Goal: Task Accomplishment & Management: Use online tool/utility

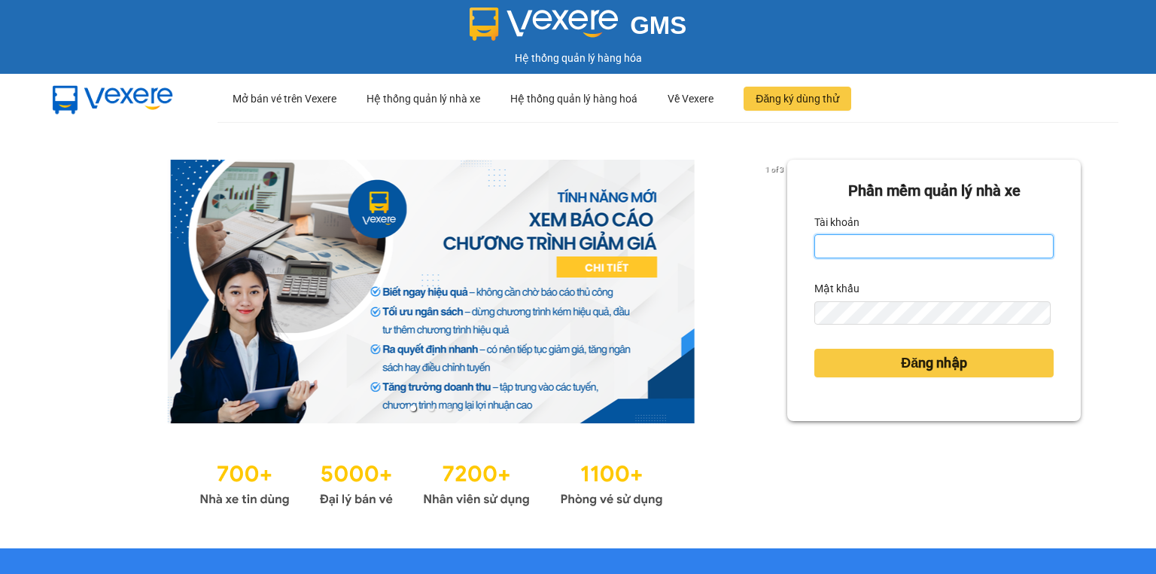
drag, startPoint x: 876, startPoint y: 241, endPoint x: 878, endPoint y: 251, distance: 9.9
click at [876, 241] on input "Tài khoản" at bounding box center [934, 246] width 239 height 24
type input "baoquyen.lienhung"
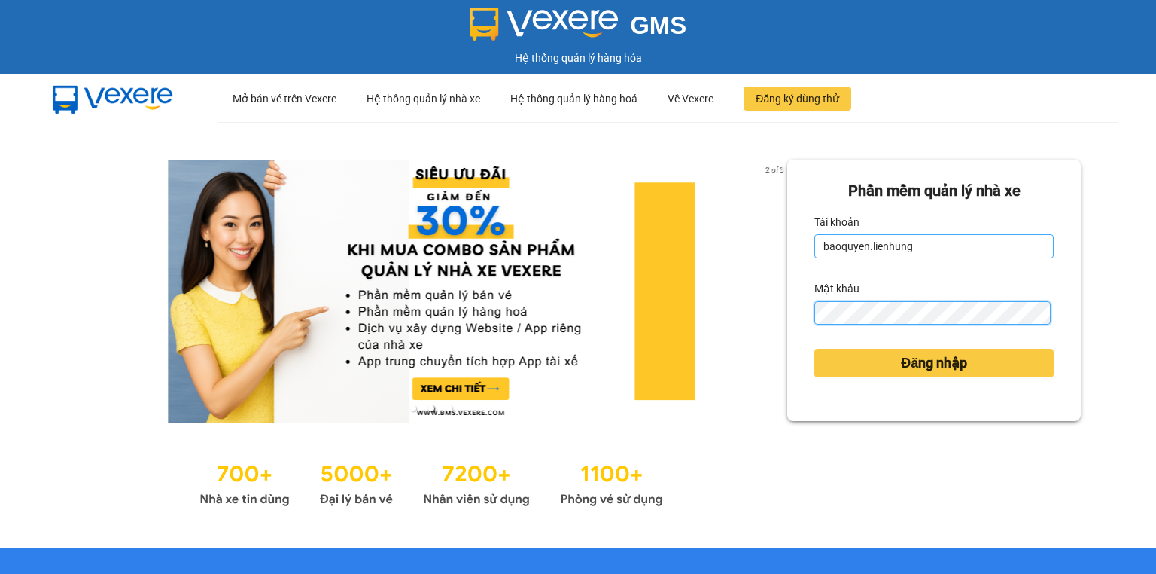
click at [815, 349] on button "Đăng nhập" at bounding box center [934, 363] width 239 height 29
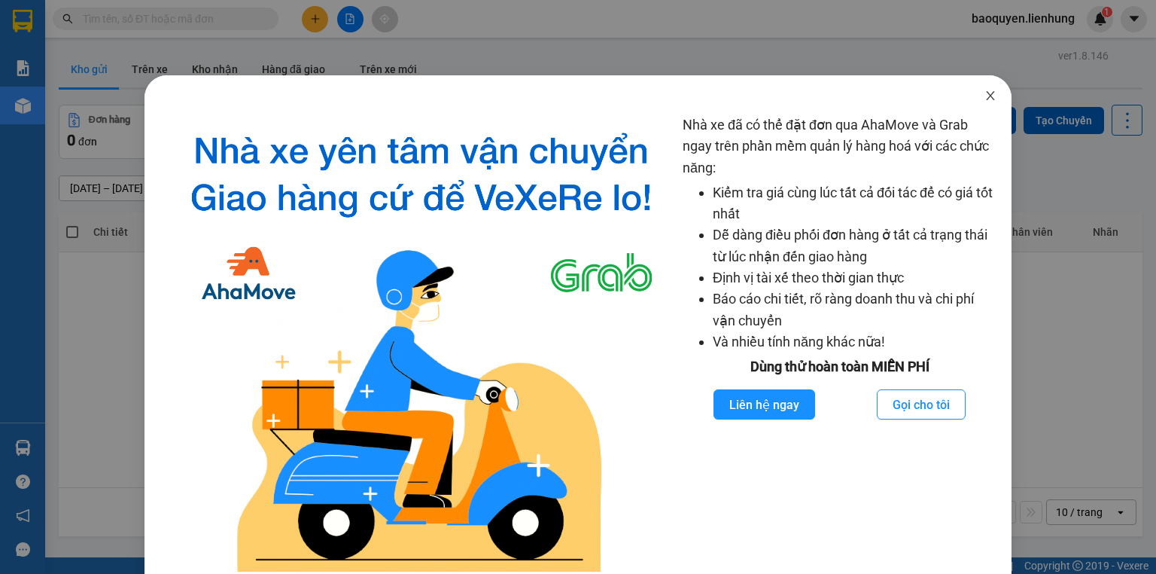
click at [985, 93] on icon "close" at bounding box center [991, 96] width 12 height 12
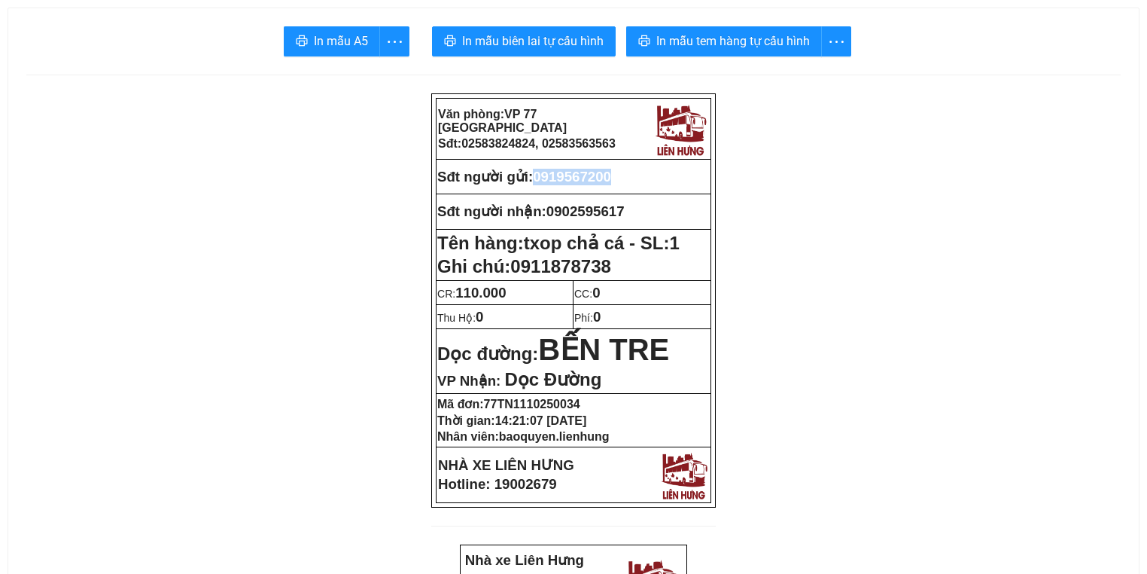
drag, startPoint x: 541, startPoint y: 176, endPoint x: 624, endPoint y: 175, distance: 83.6
click at [624, 175] on p "Sđt người gửi: 0919567200" at bounding box center [573, 177] width 273 height 17
copy span "0919567200"
click at [559, 42] on span "In mẫu biên lai tự cấu hình" at bounding box center [533, 41] width 142 height 19
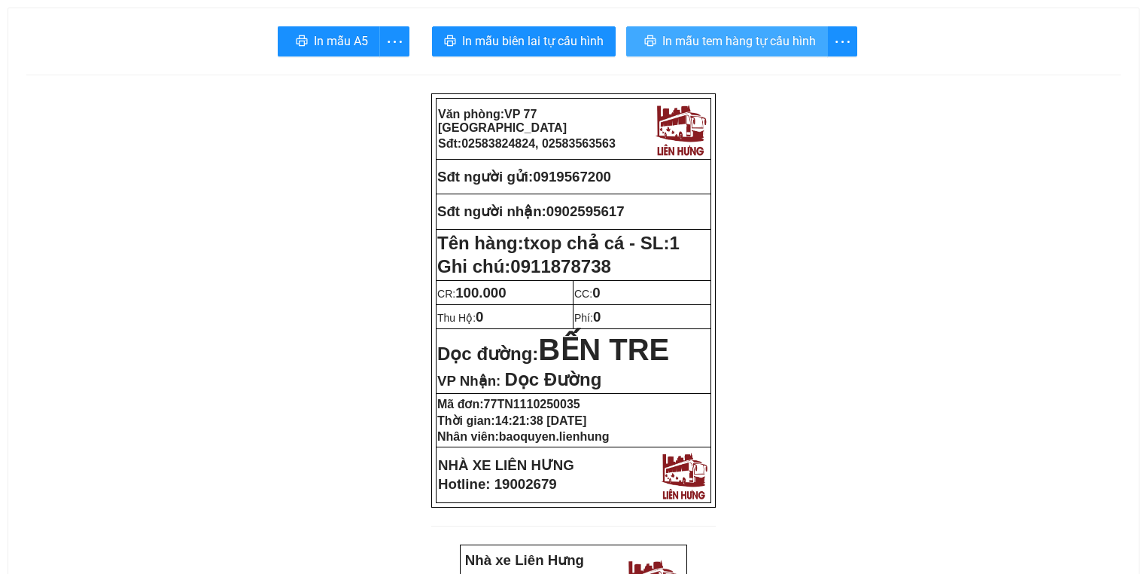
click at [729, 42] on span "In mẫu tem hàng tự cấu hình" at bounding box center [740, 41] width 154 height 19
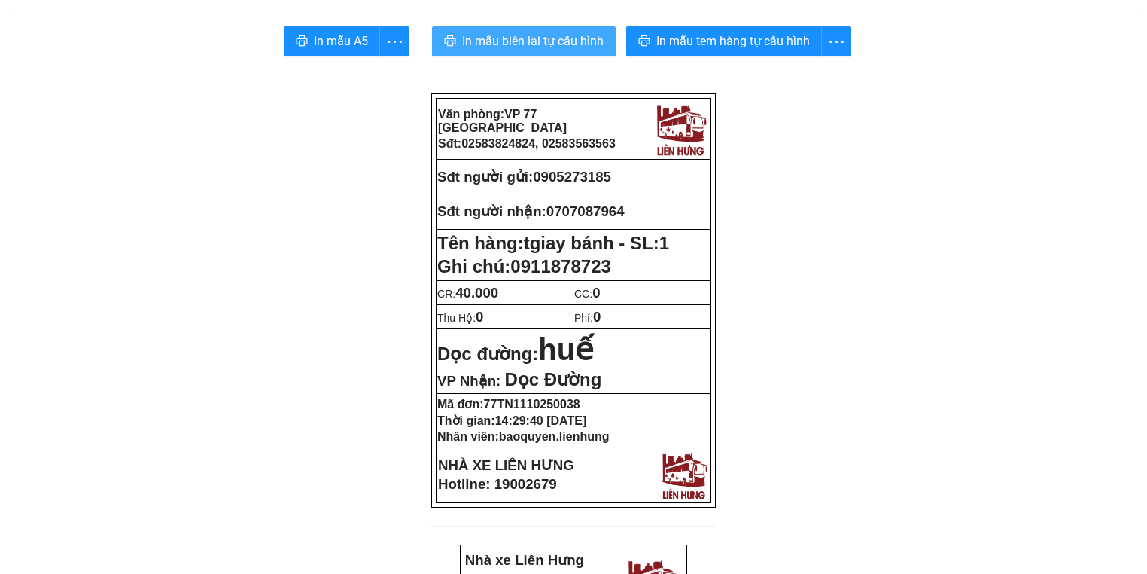
click at [524, 42] on span "In mẫu biên lai tự cấu hình" at bounding box center [533, 41] width 142 height 19
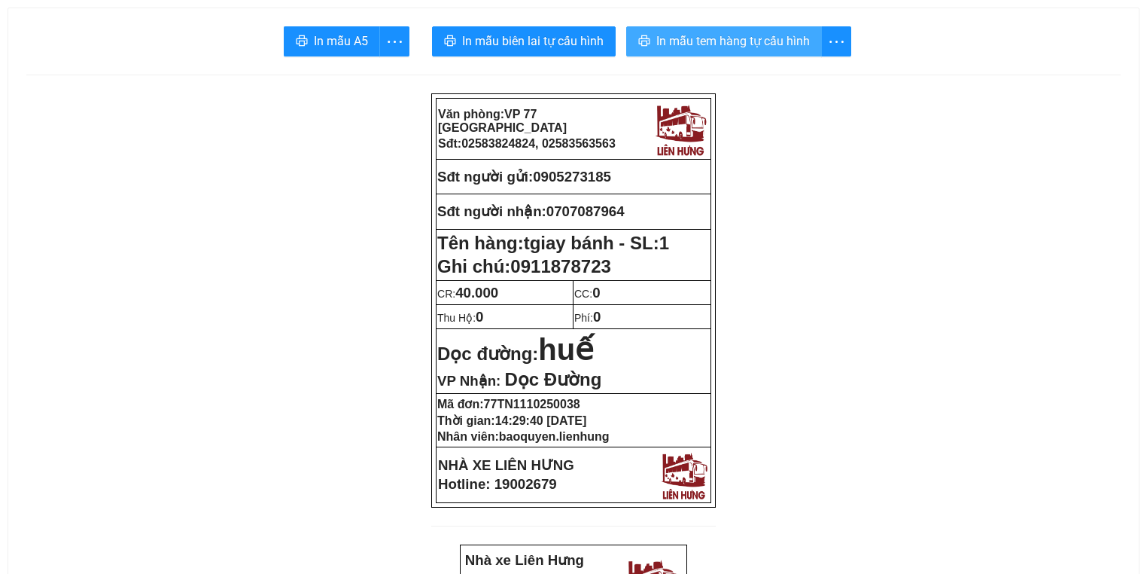
click at [718, 50] on span "In mẫu tem hàng tự cấu hình" at bounding box center [734, 41] width 154 height 19
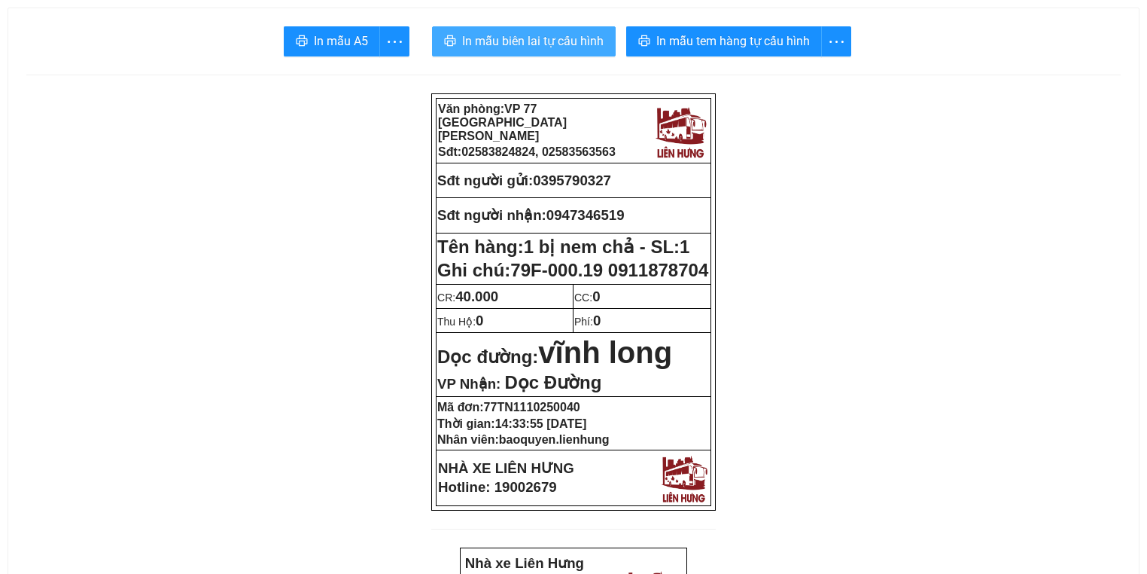
click at [562, 45] on span "In mẫu biên lai tự cấu hình" at bounding box center [533, 41] width 142 height 19
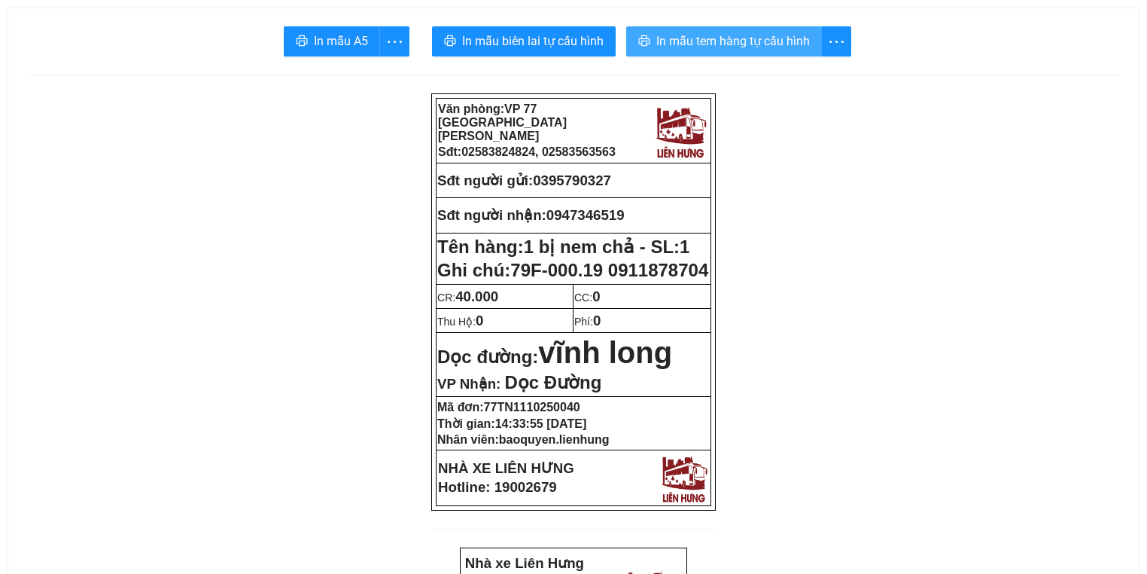
click at [738, 46] on span "In mẫu tem hàng tự cấu hình" at bounding box center [734, 41] width 154 height 19
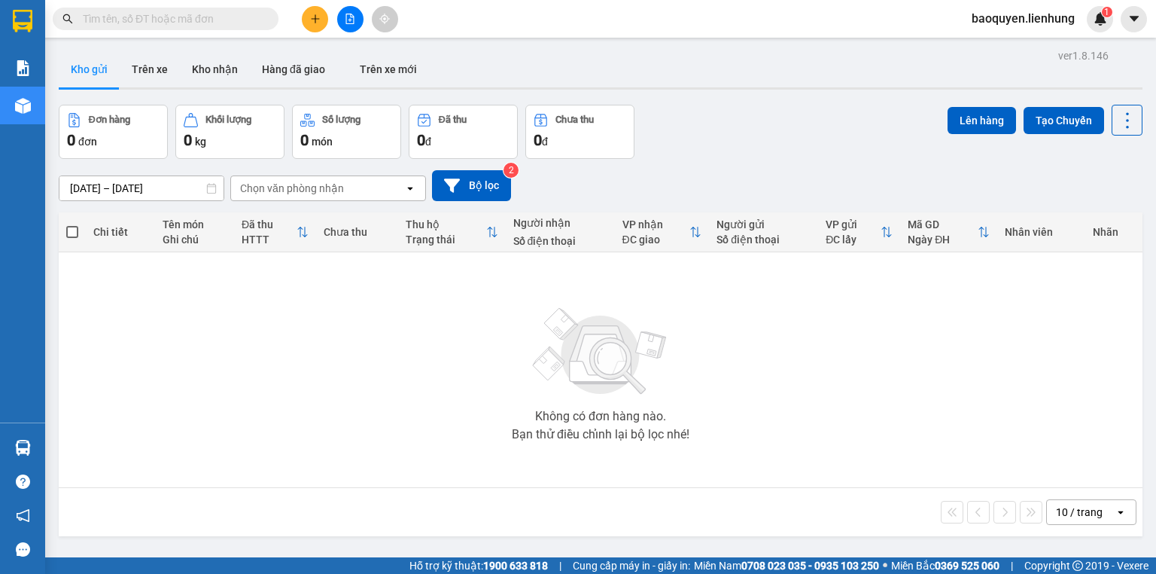
click at [326, 28] on div at bounding box center [350, 19] width 113 height 26
click at [352, 23] on icon "file-add" at bounding box center [350, 19] width 11 height 11
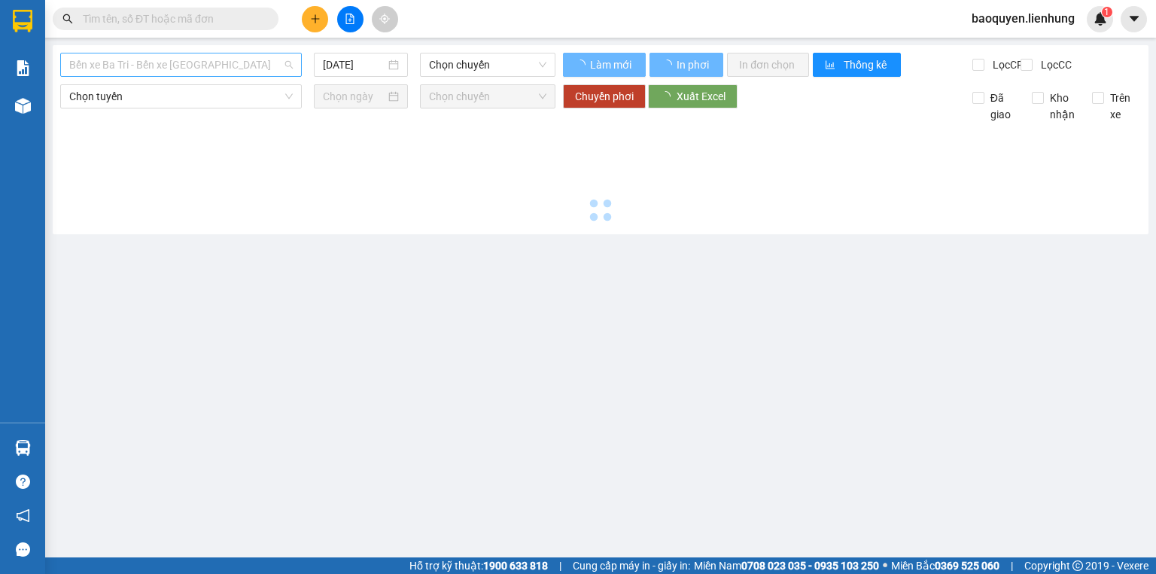
click at [178, 68] on span "Bến xe Ba Tri - Bến xe Vạn Ninh" at bounding box center [181, 64] width 224 height 23
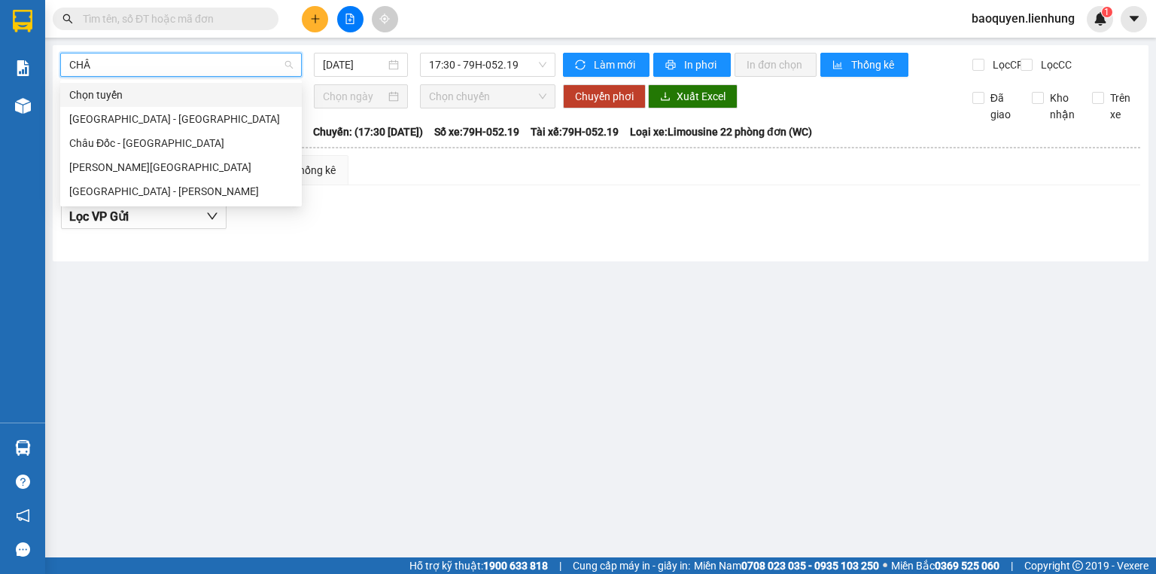
type input "CHÂU"
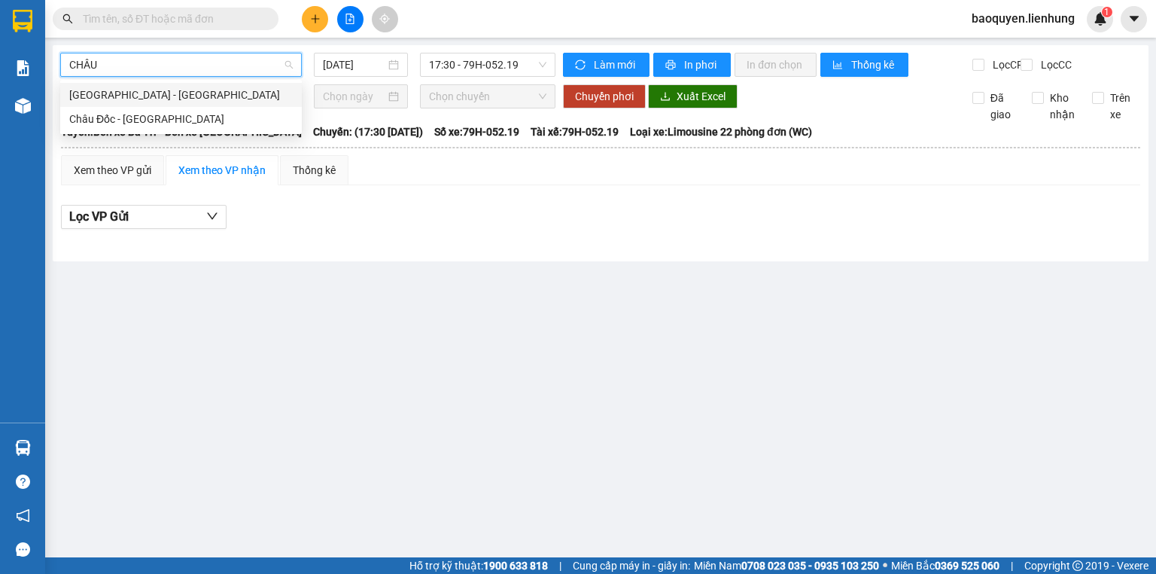
click at [181, 99] on div "Nha Trang - Châu Đốc" at bounding box center [181, 95] width 224 height 17
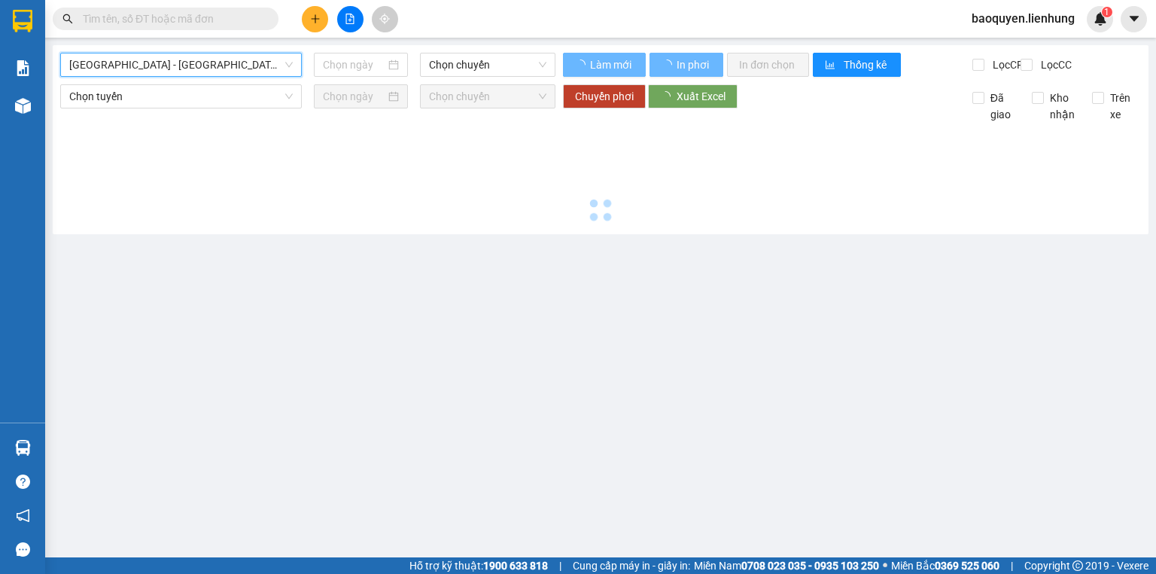
type input "11/10/2025"
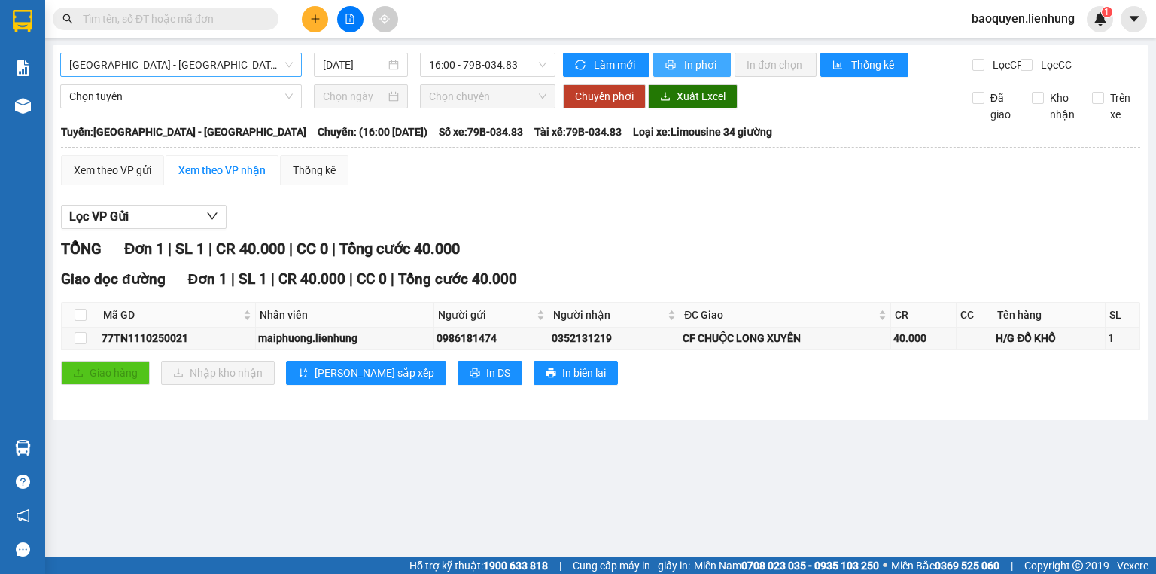
click at [687, 62] on span "In phơi" at bounding box center [701, 64] width 35 height 17
click at [446, 90] on div "Nha Trang - Châu Đốc 11/10/2025 16:00 - 79B-034.83 Làm mới In phơi In đơn chọn …" at bounding box center [601, 232] width 1096 height 374
click at [187, 67] on span "Nha Trang - Châu Đốc" at bounding box center [181, 64] width 224 height 23
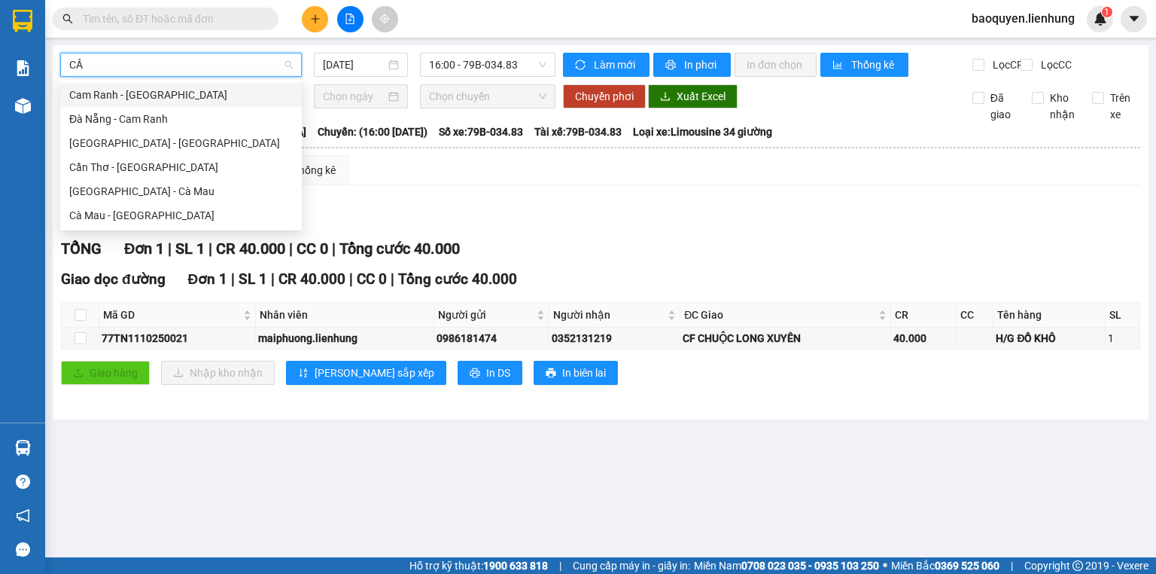
type input "CẦN"
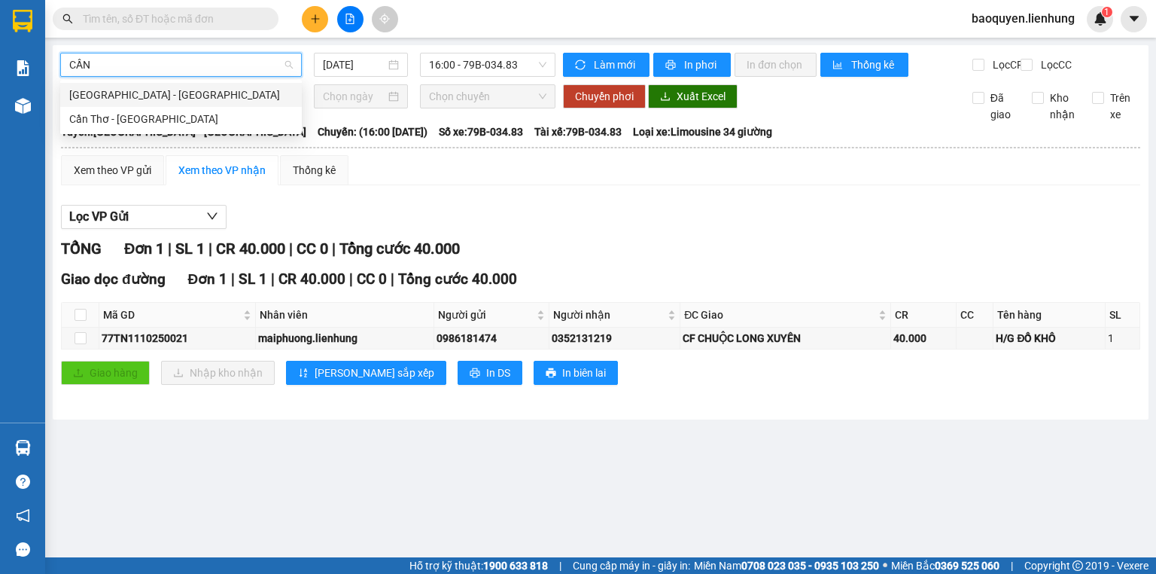
click at [178, 104] on div "Nha Trang - Cần Thơ" at bounding box center [181, 95] width 242 height 24
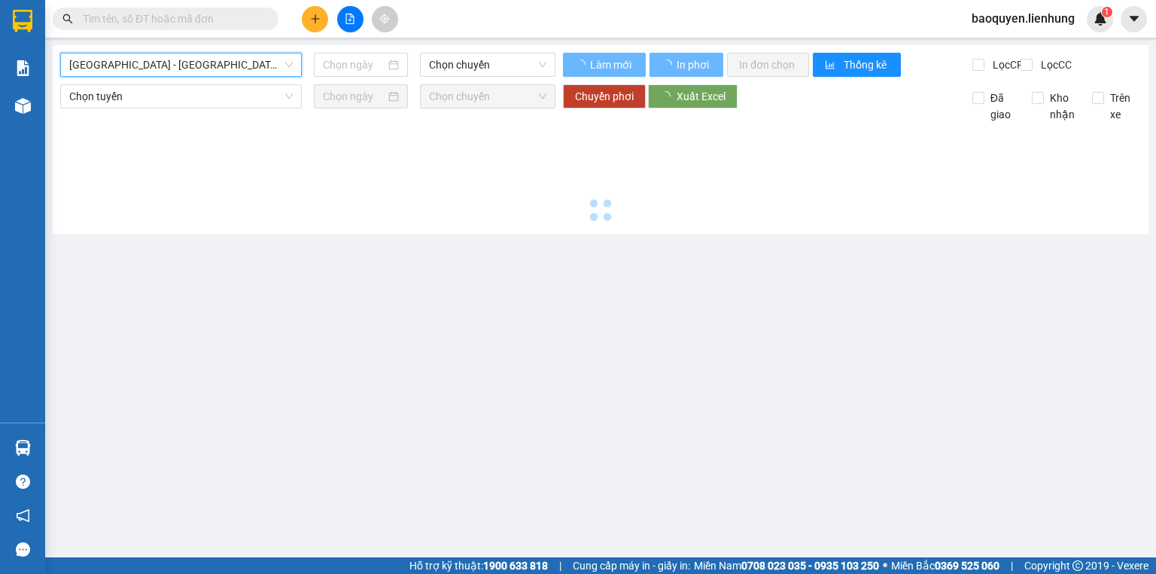
type input "11/10/2025"
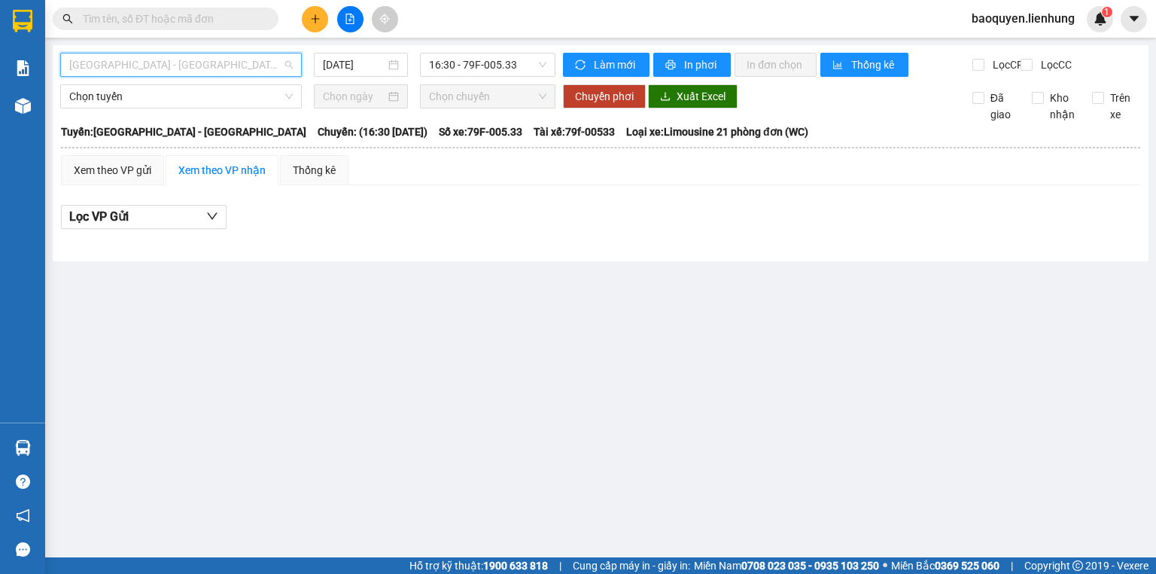
click at [203, 55] on span "Nha Trang - Cần Thơ" at bounding box center [181, 64] width 224 height 23
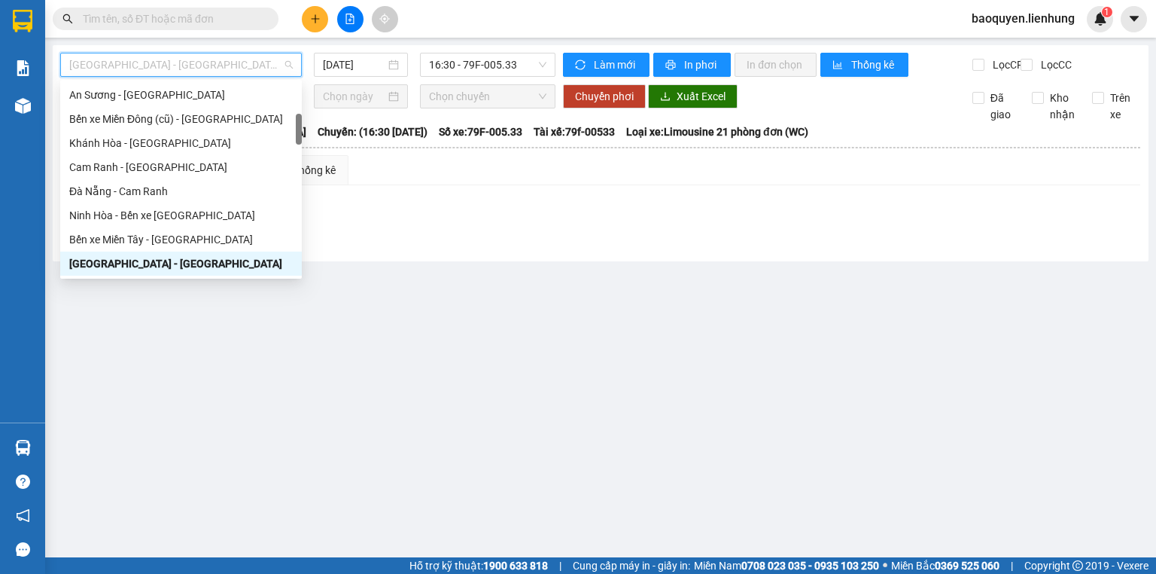
click at [207, 63] on span "Nha Trang - Cần Thơ" at bounding box center [181, 64] width 224 height 23
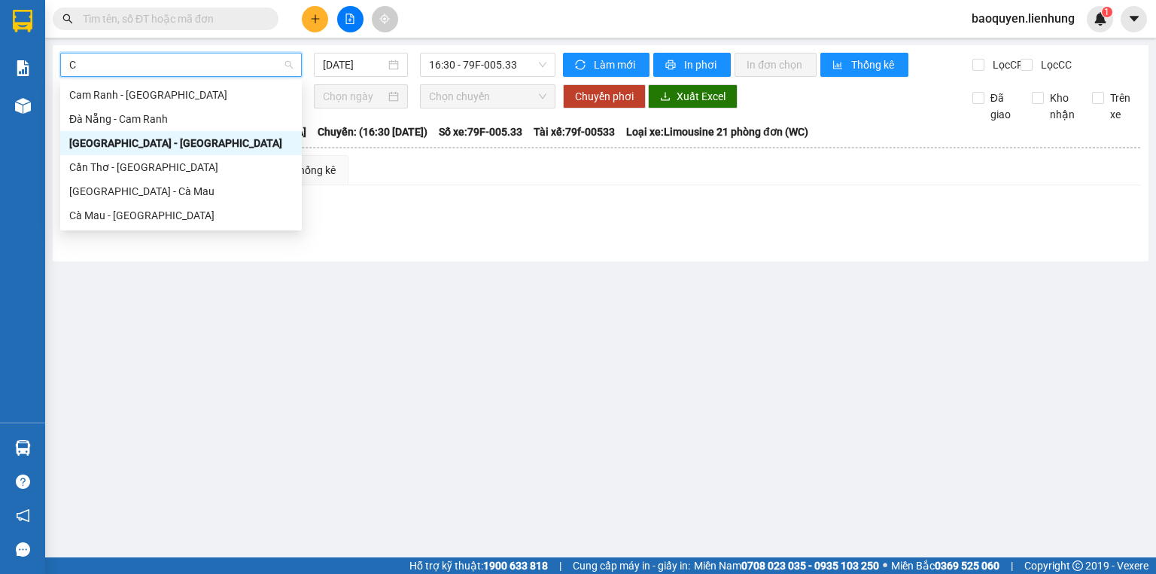
type input "CÀ"
click at [213, 190] on div "Nha Trang - Cà Mau" at bounding box center [181, 191] width 224 height 17
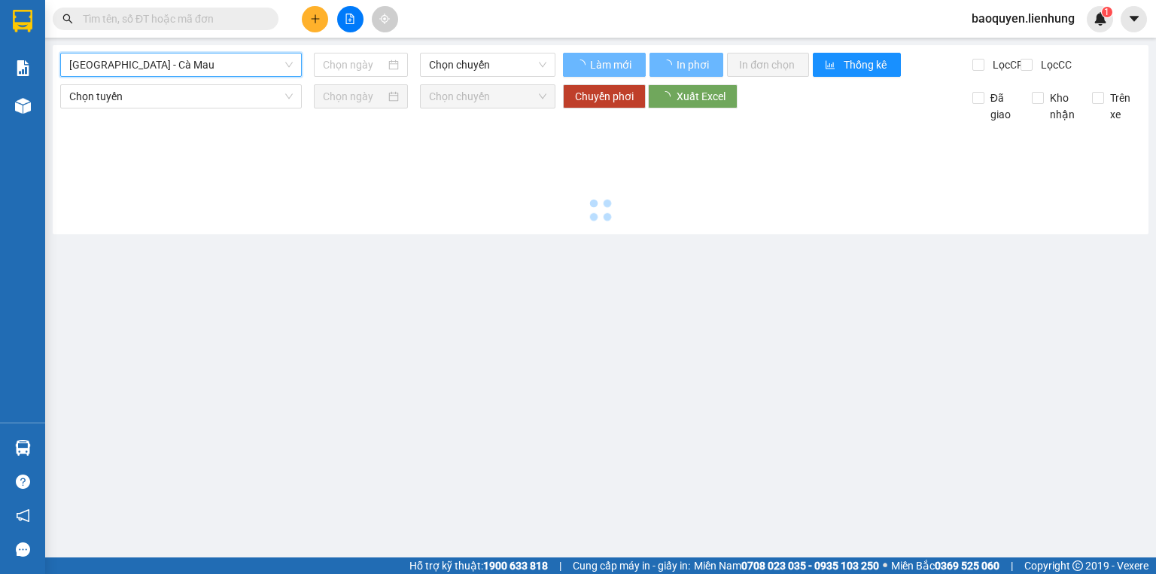
type input "11/10/2025"
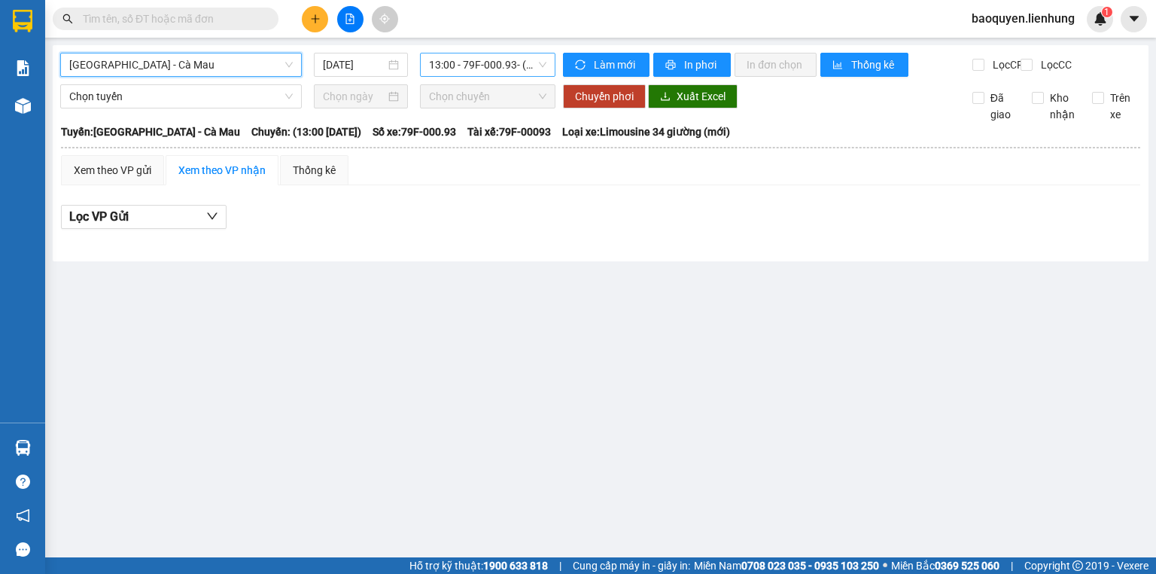
click at [491, 72] on span "13:00 - 79F-000.93 - (Đã hủy)" at bounding box center [488, 64] width 118 height 23
click at [194, 71] on span "Nha Trang - Cà Mau" at bounding box center [181, 64] width 224 height 23
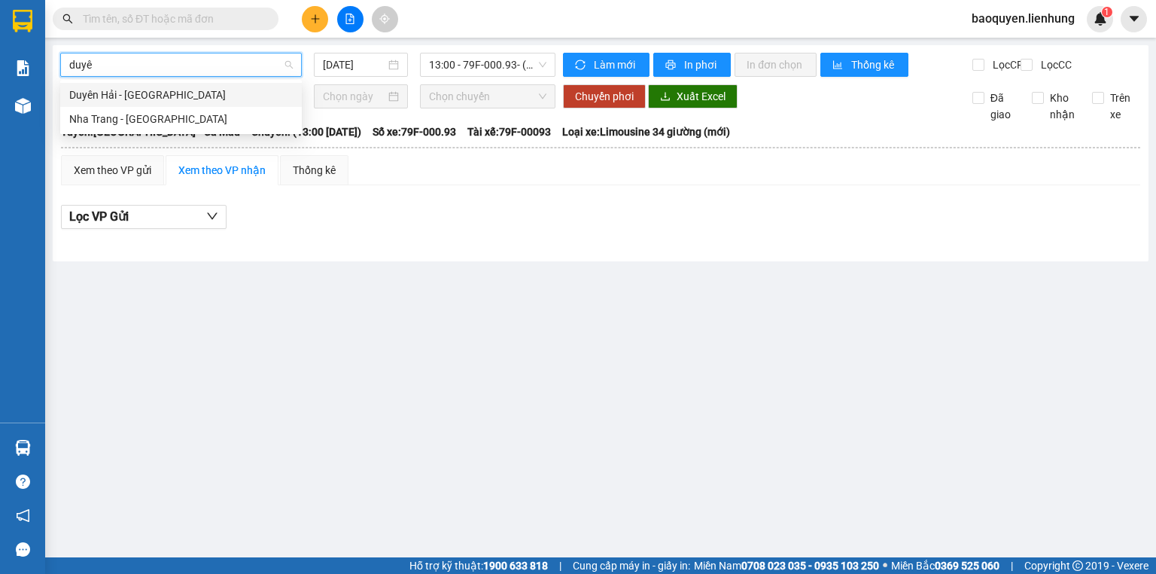
type input "duyên"
click at [197, 119] on div "Nha Trang - Duyên Hải" at bounding box center [181, 119] width 224 height 17
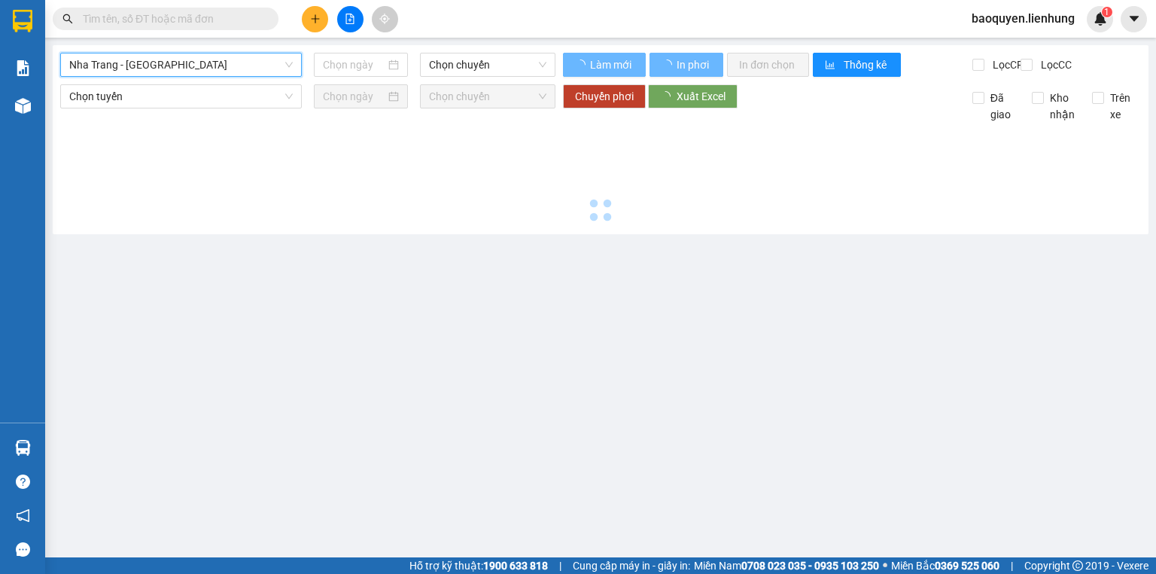
type input "11/10/2025"
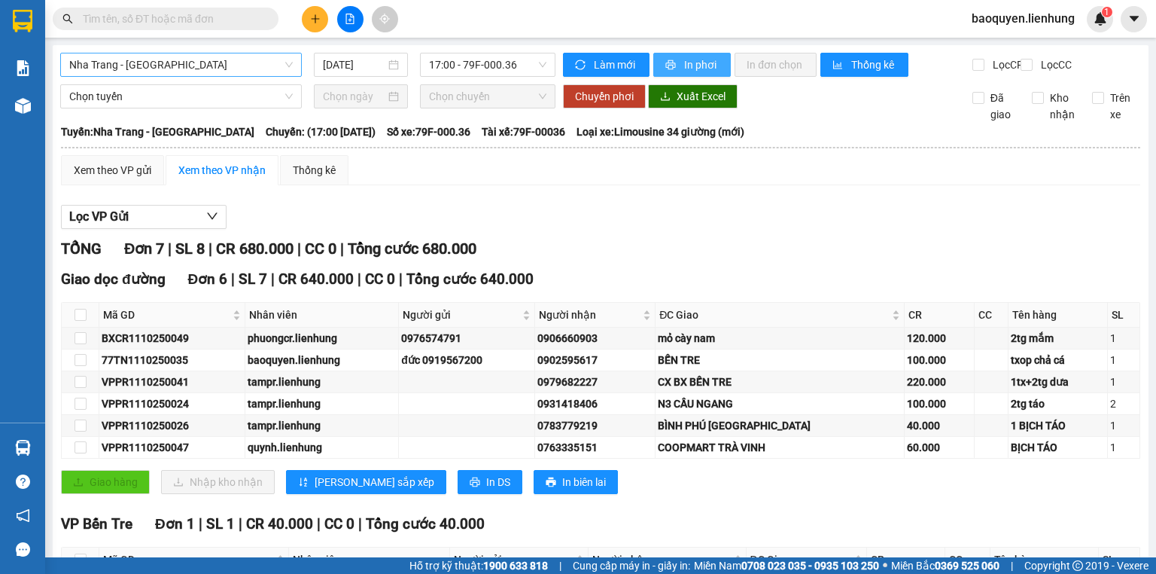
click at [685, 66] on span "In phơi" at bounding box center [701, 64] width 35 height 17
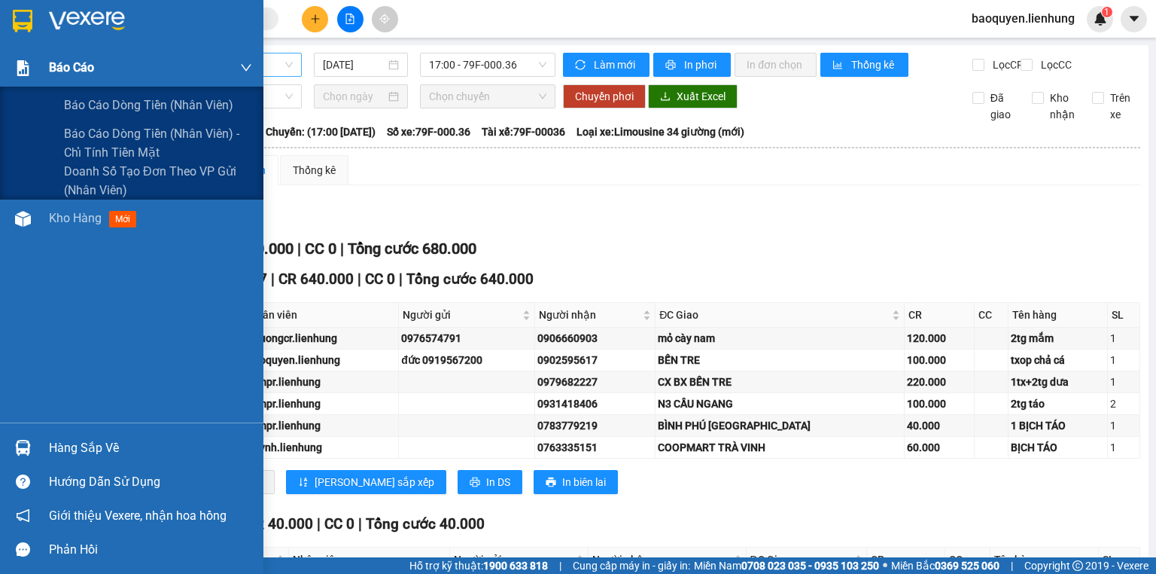
click at [56, 74] on span "Báo cáo" at bounding box center [71, 67] width 45 height 19
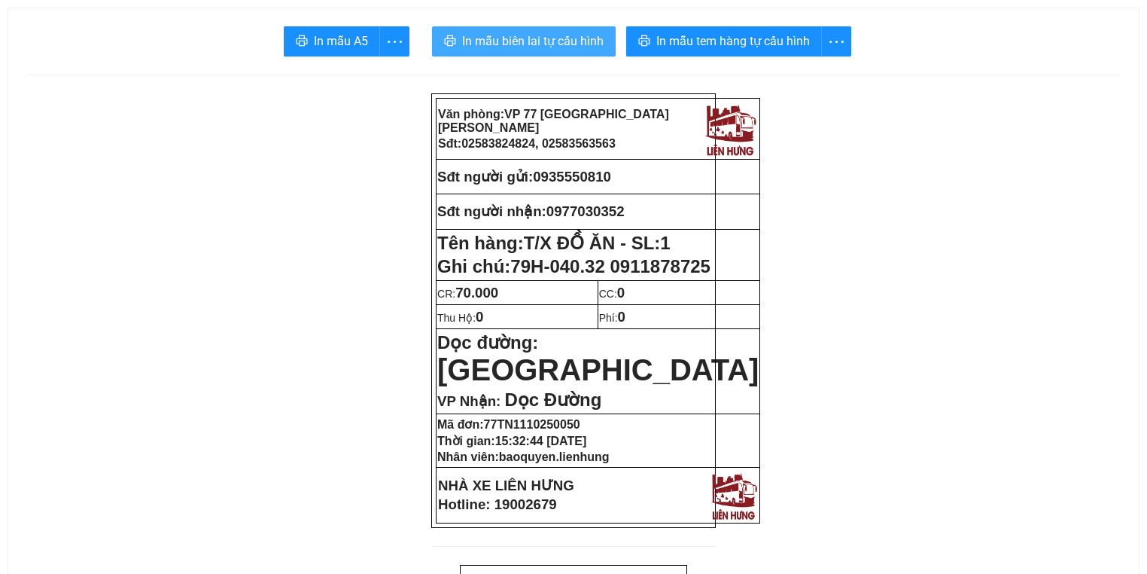
click at [509, 36] on span "In mẫu biên lai tự cấu hình" at bounding box center [533, 41] width 142 height 19
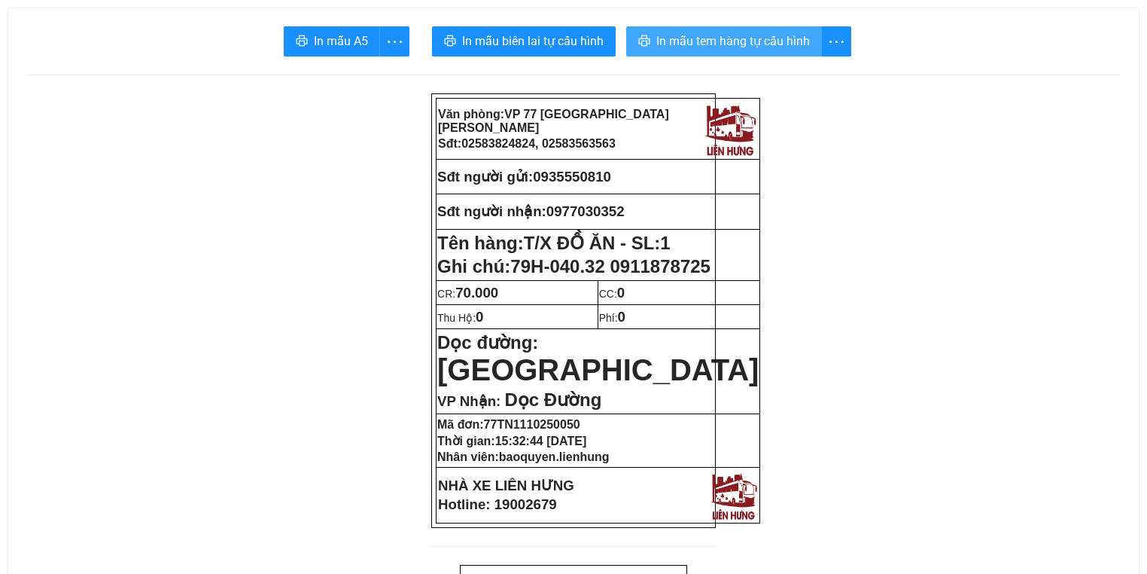
click at [771, 33] on span "In mẫu tem hàng tự cấu hình" at bounding box center [734, 41] width 154 height 19
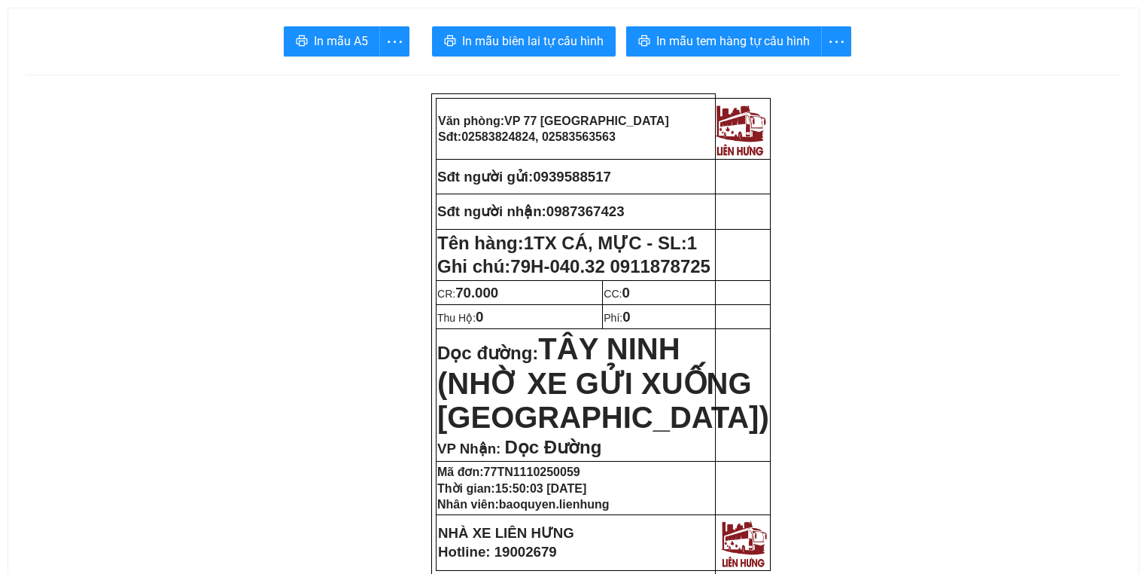
click at [539, 42] on span "In mẫu biên lai tự cấu hình" at bounding box center [533, 41] width 142 height 19
click at [699, 48] on span "In mẫu tem hàng tự cấu hình" at bounding box center [734, 41] width 154 height 19
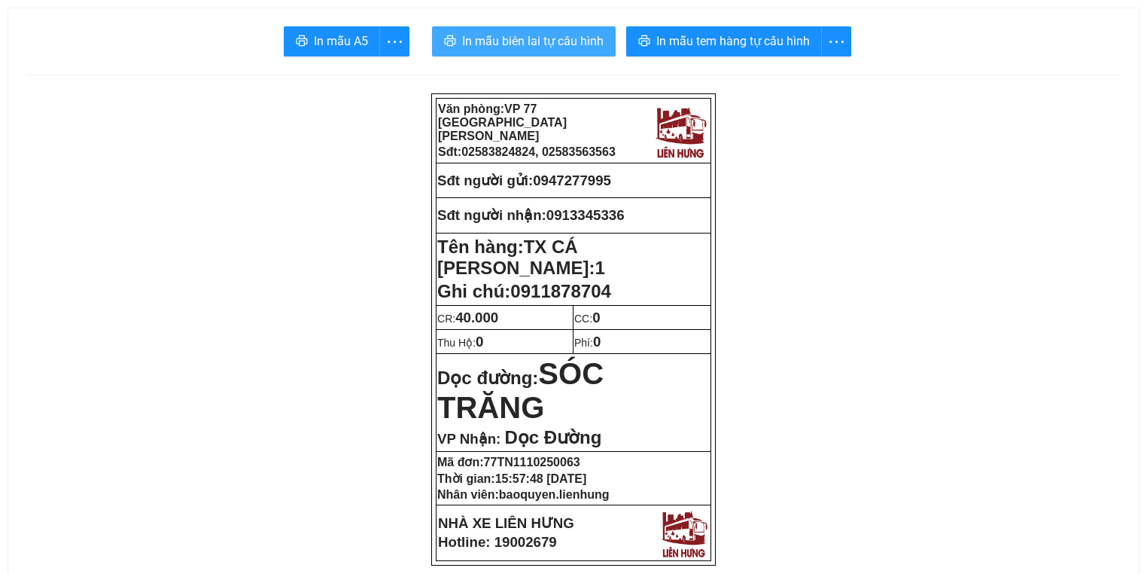
click at [531, 45] on span "In mẫu biên lai tự cấu hình" at bounding box center [533, 41] width 142 height 19
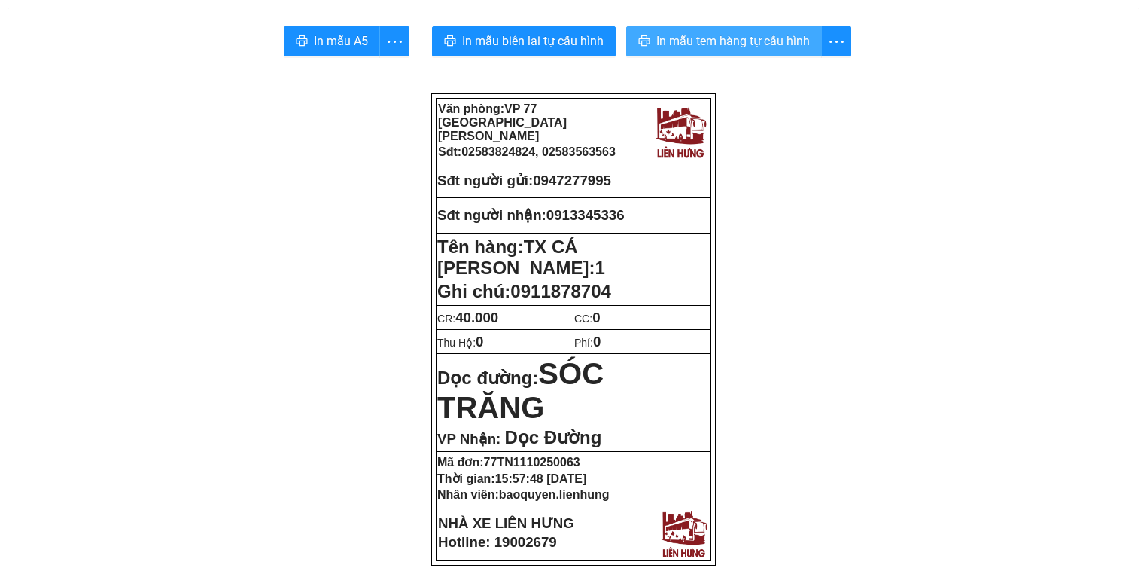
click at [726, 45] on span "In mẫu tem hàng tự cấu hình" at bounding box center [734, 41] width 154 height 19
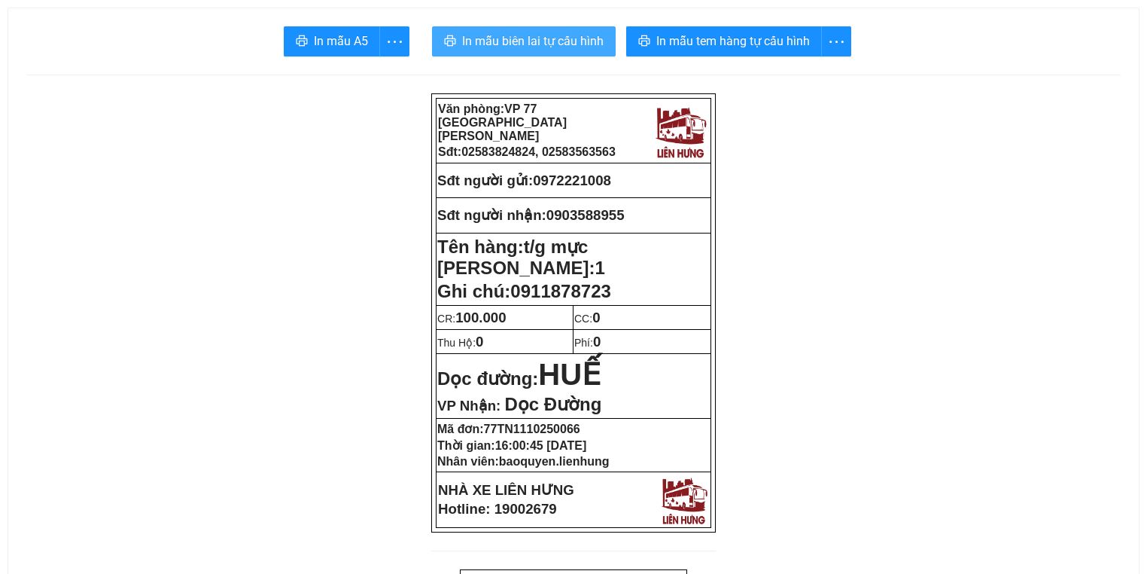
click at [530, 48] on span "In mẫu biên lai tự cấu hình" at bounding box center [533, 41] width 142 height 19
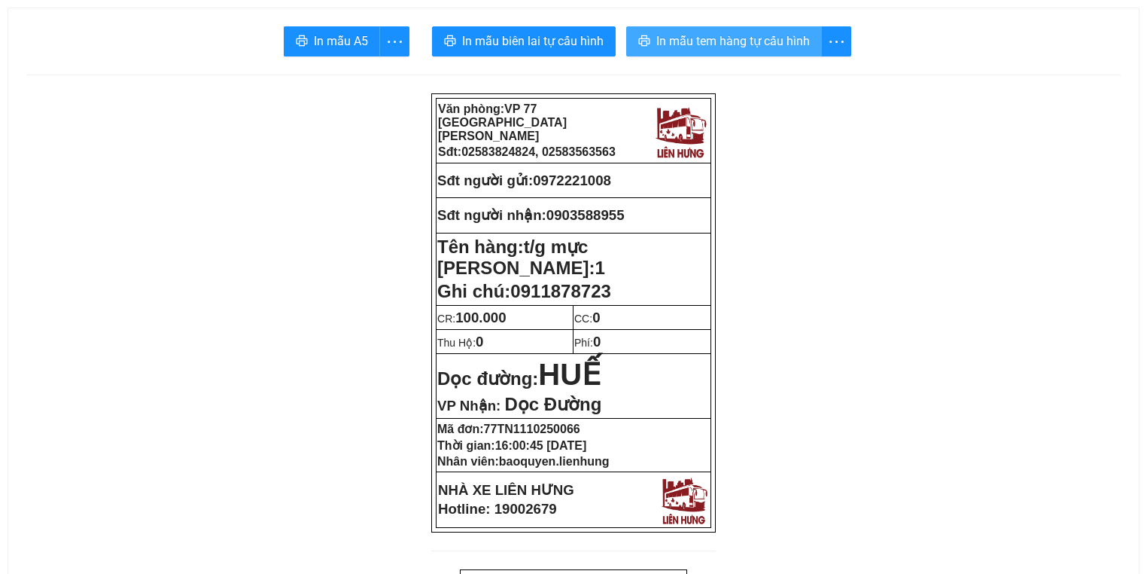
click at [718, 50] on span "In mẫu tem hàng tự cấu hình" at bounding box center [734, 41] width 154 height 19
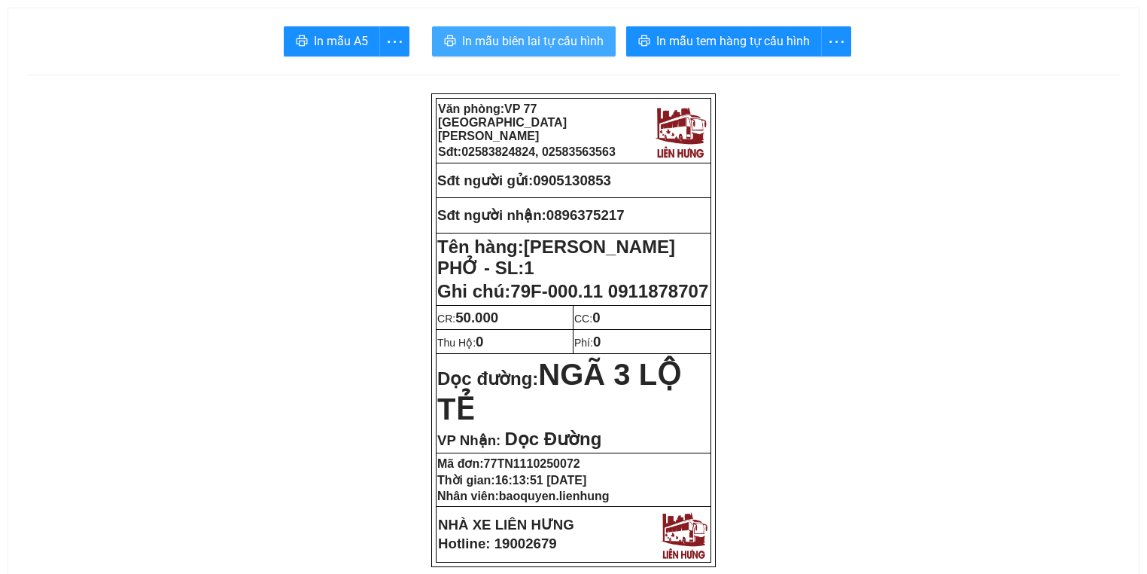
click at [541, 42] on span "In mẫu biên lai tự cấu hình" at bounding box center [533, 41] width 142 height 19
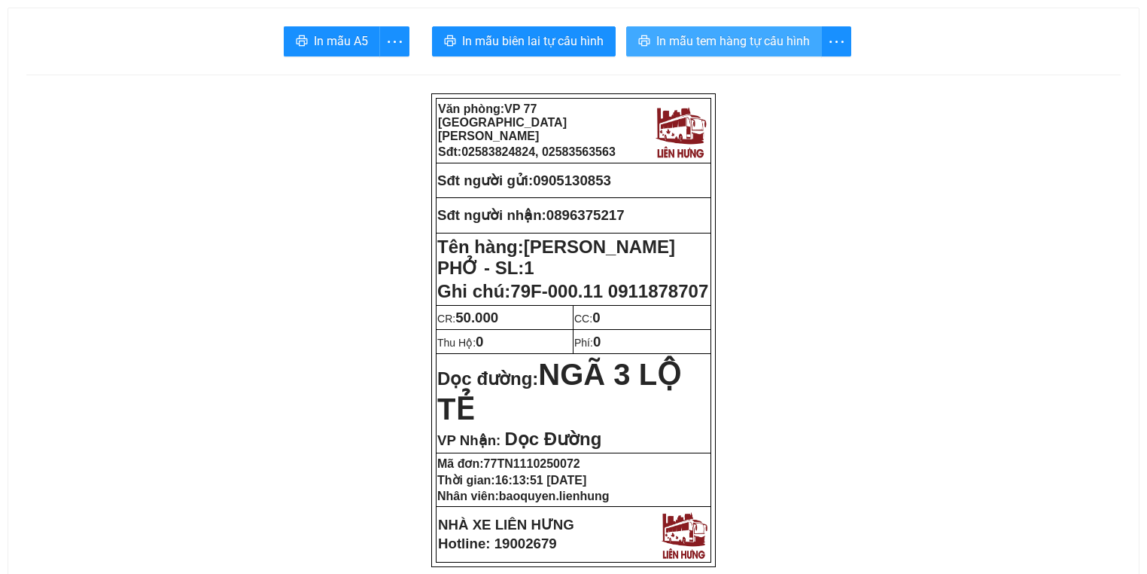
click at [696, 48] on span "In mẫu tem hàng tự cấu hình" at bounding box center [734, 41] width 154 height 19
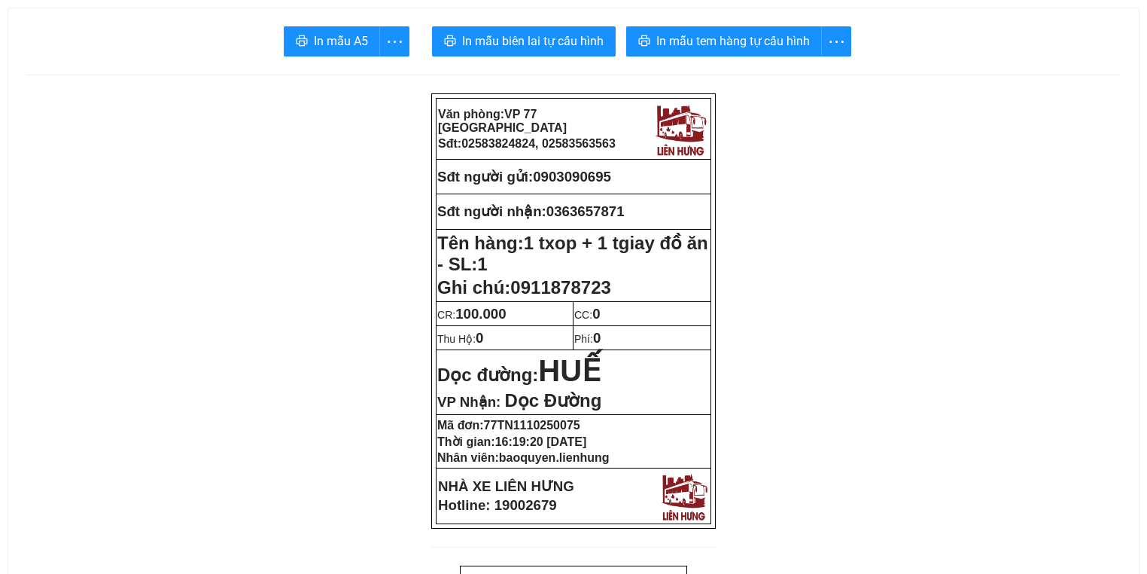
click at [566, 30] on button "In mẫu biên lai tự cấu hình" at bounding box center [524, 41] width 184 height 30
click at [768, 44] on span "In mẫu tem hàng tự cấu hình" at bounding box center [734, 41] width 154 height 19
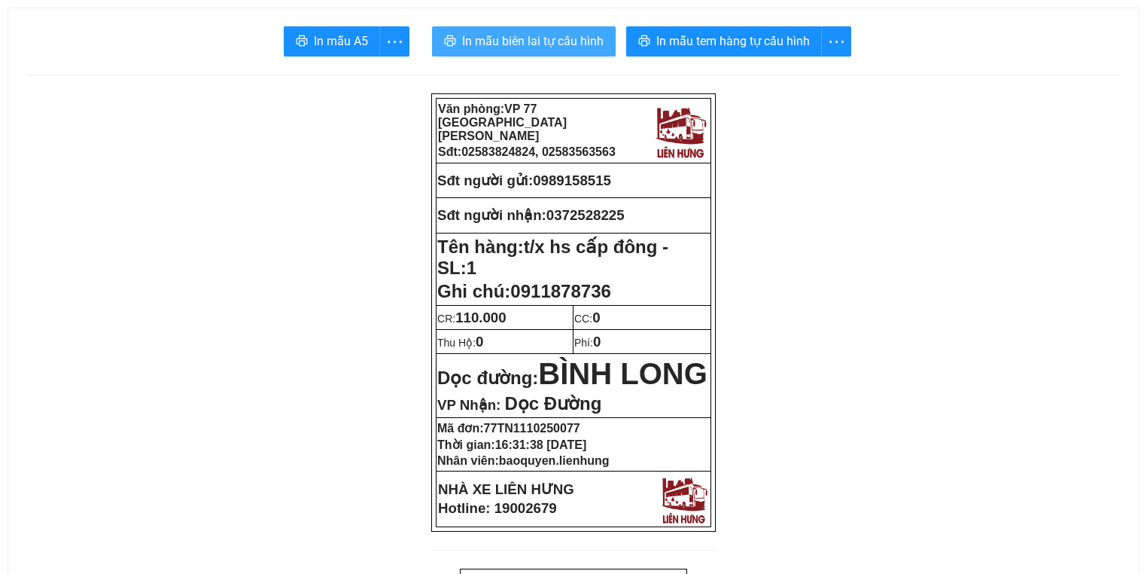
click at [495, 29] on button "In mẫu biên lai tự cấu hình" at bounding box center [524, 41] width 184 height 30
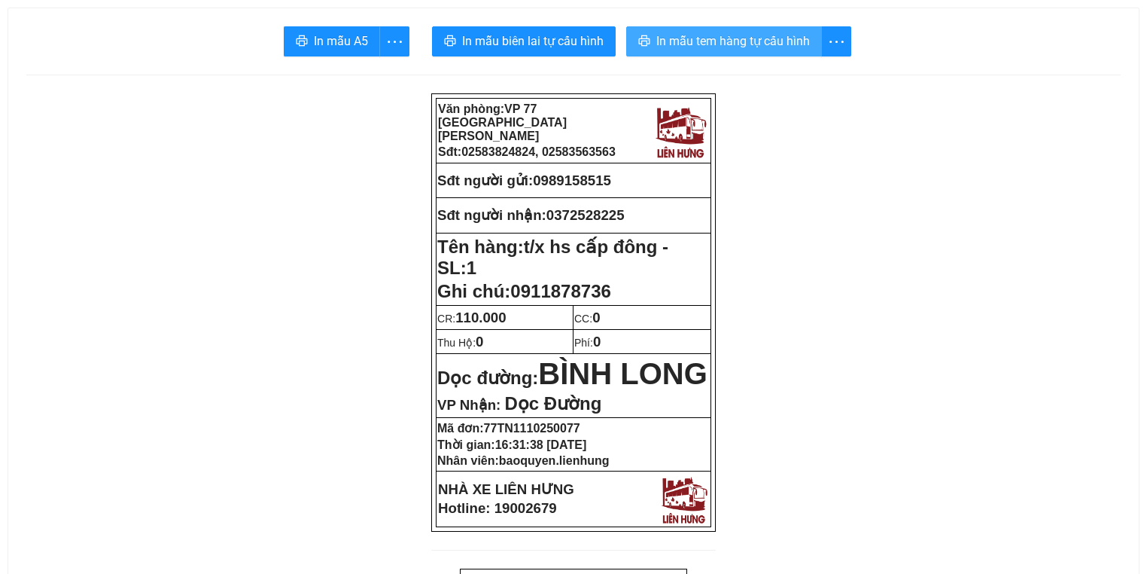
click at [783, 44] on span "In mẫu tem hàng tự cấu hình" at bounding box center [734, 41] width 154 height 19
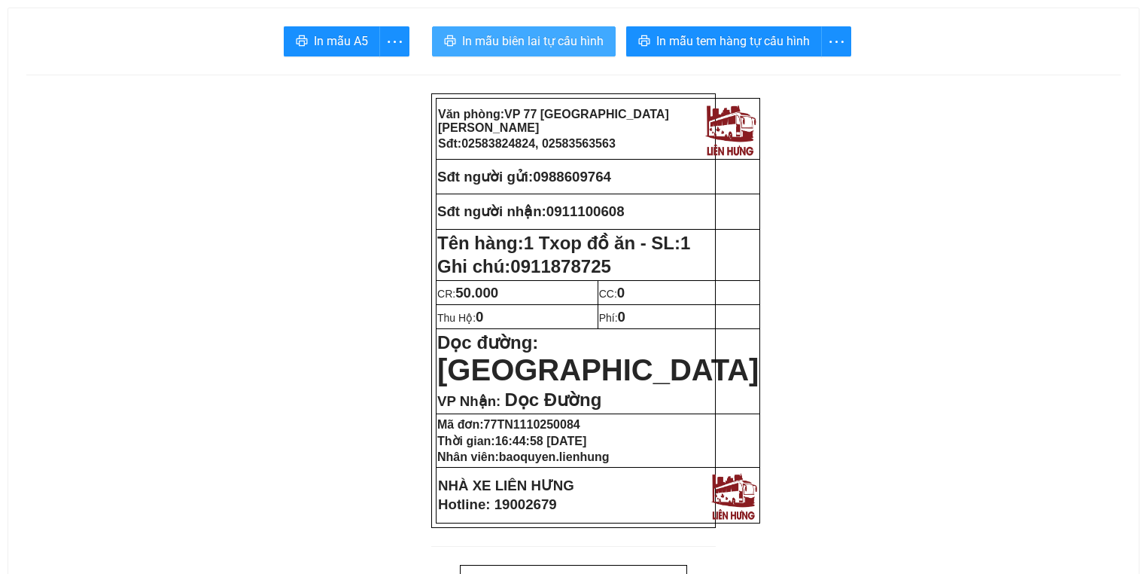
click at [551, 40] on span "In mẫu biên lai tự cấu hình" at bounding box center [533, 41] width 142 height 19
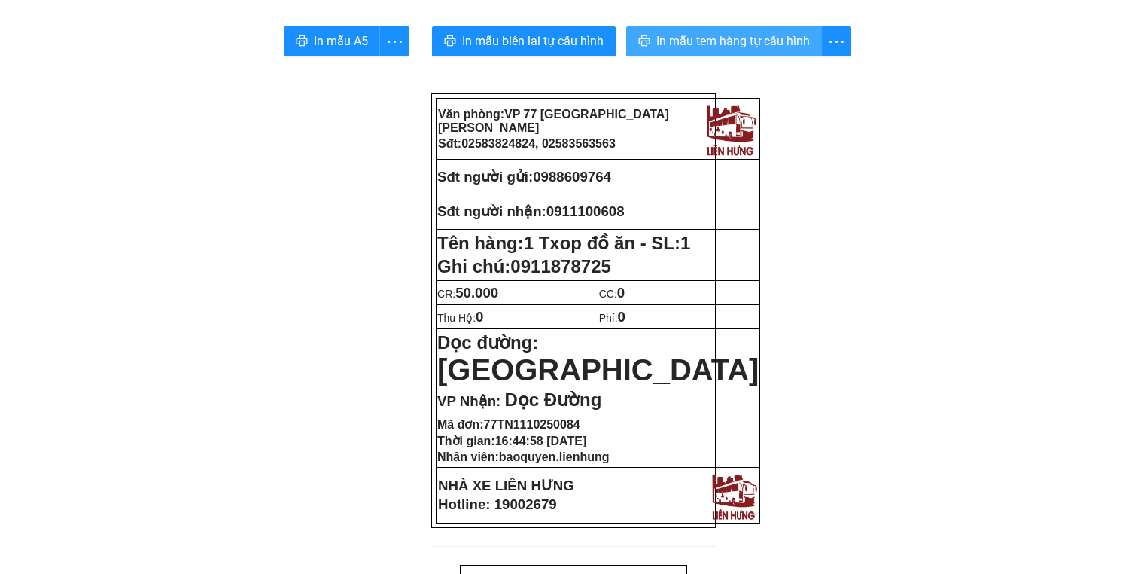
click at [698, 29] on button "In mẫu tem hàng tự cấu hình" at bounding box center [724, 41] width 196 height 30
click at [699, 33] on span "In mẫu tem hàng tự cấu hình" at bounding box center [734, 41] width 154 height 19
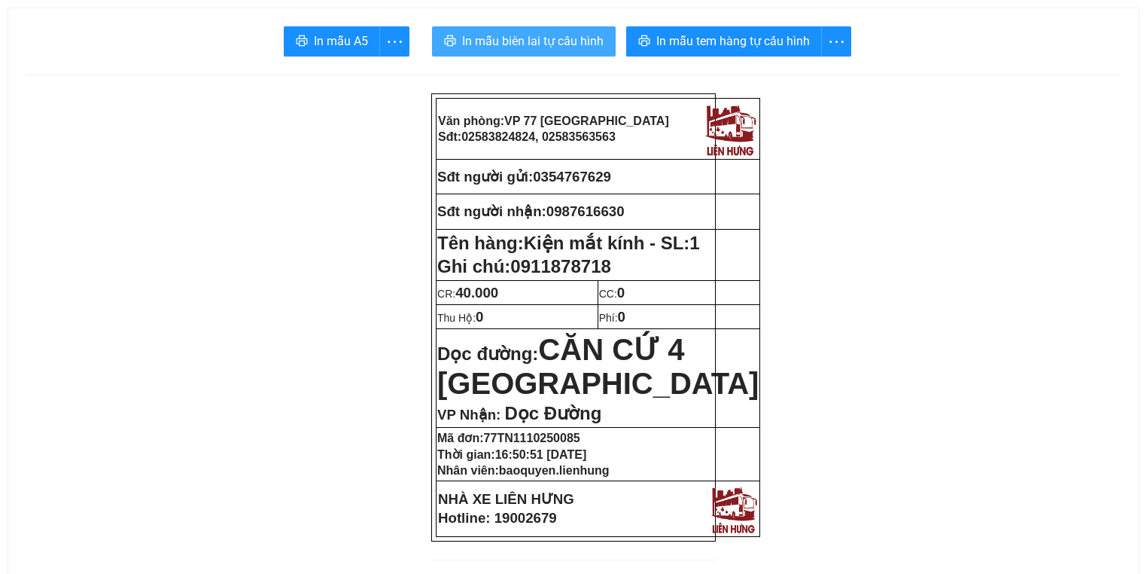
click at [576, 47] on span "In mẫu biên lai tự cấu hình" at bounding box center [533, 41] width 142 height 19
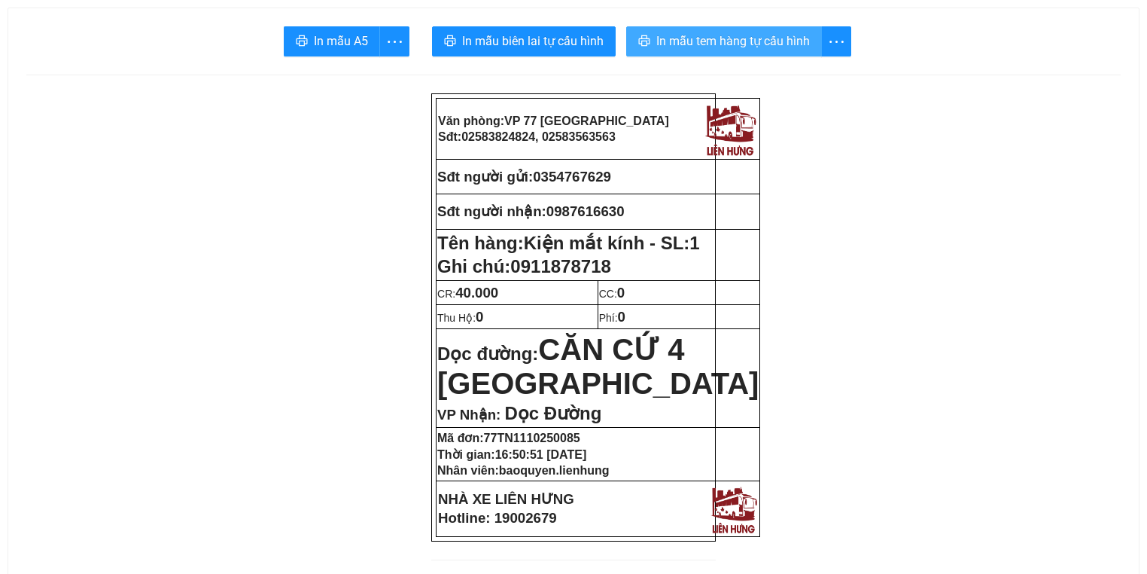
click at [731, 41] on span "In mẫu tem hàng tự cấu hình" at bounding box center [734, 41] width 154 height 19
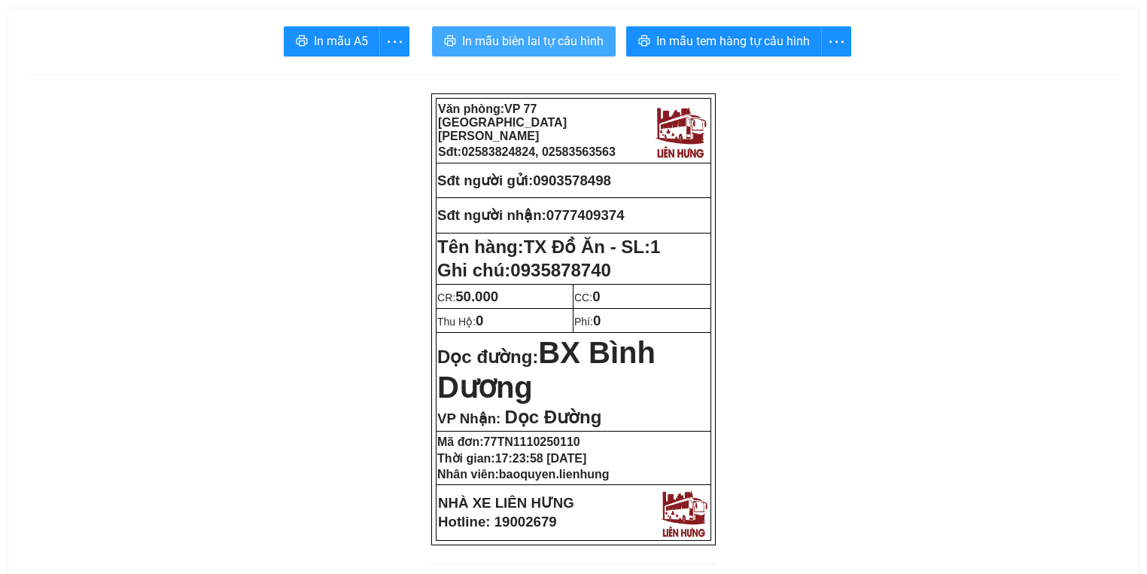
click at [536, 30] on button "In mẫu biên lai tự cấu hình" at bounding box center [524, 41] width 184 height 30
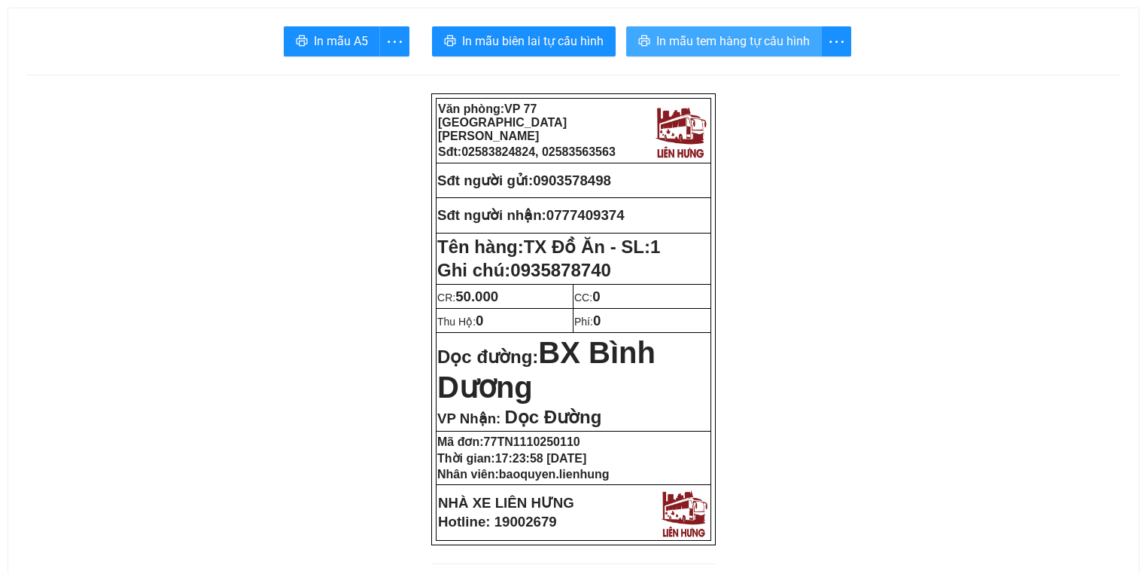
click at [768, 38] on span "In mẫu tem hàng tự cấu hình" at bounding box center [734, 41] width 154 height 19
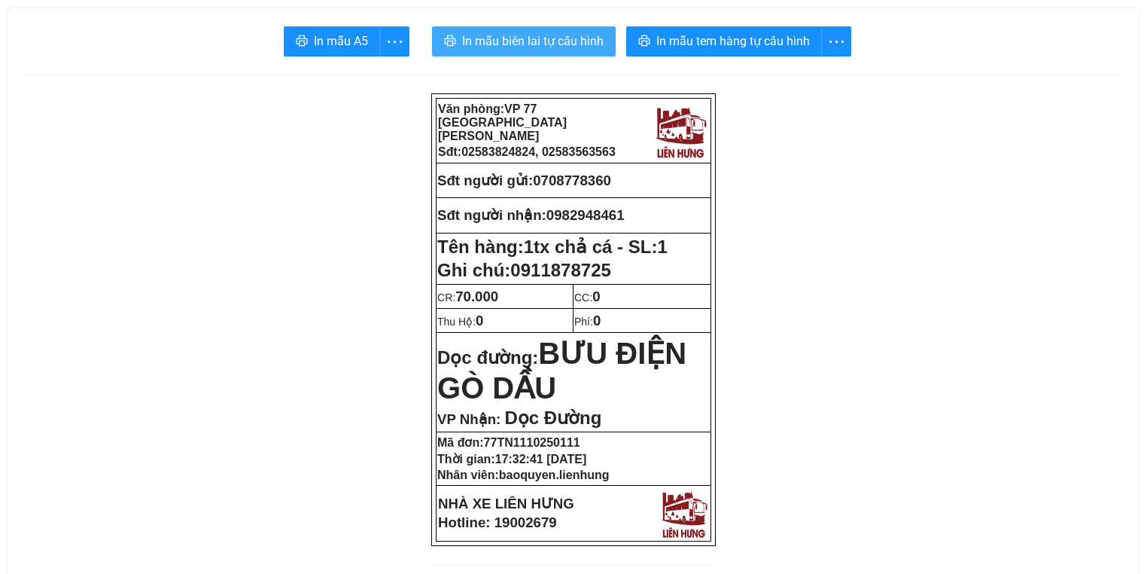
click at [561, 44] on span "In mẫu biên lai tự cấu hình" at bounding box center [533, 41] width 142 height 19
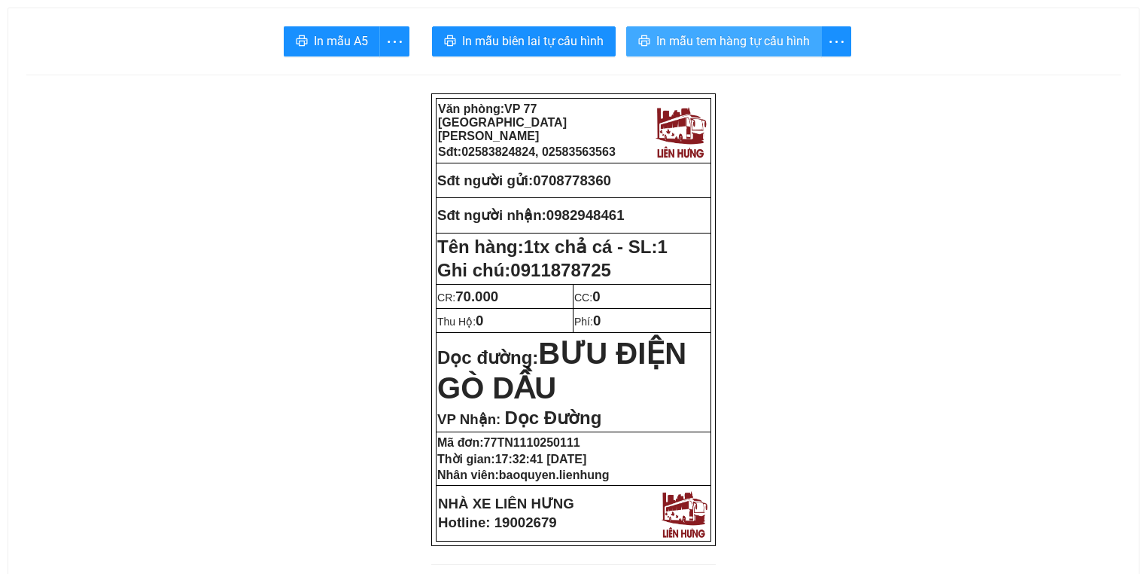
click at [707, 36] on span "In mẫu tem hàng tự cấu hình" at bounding box center [734, 41] width 154 height 19
